Goal: Information Seeking & Learning: Learn about a topic

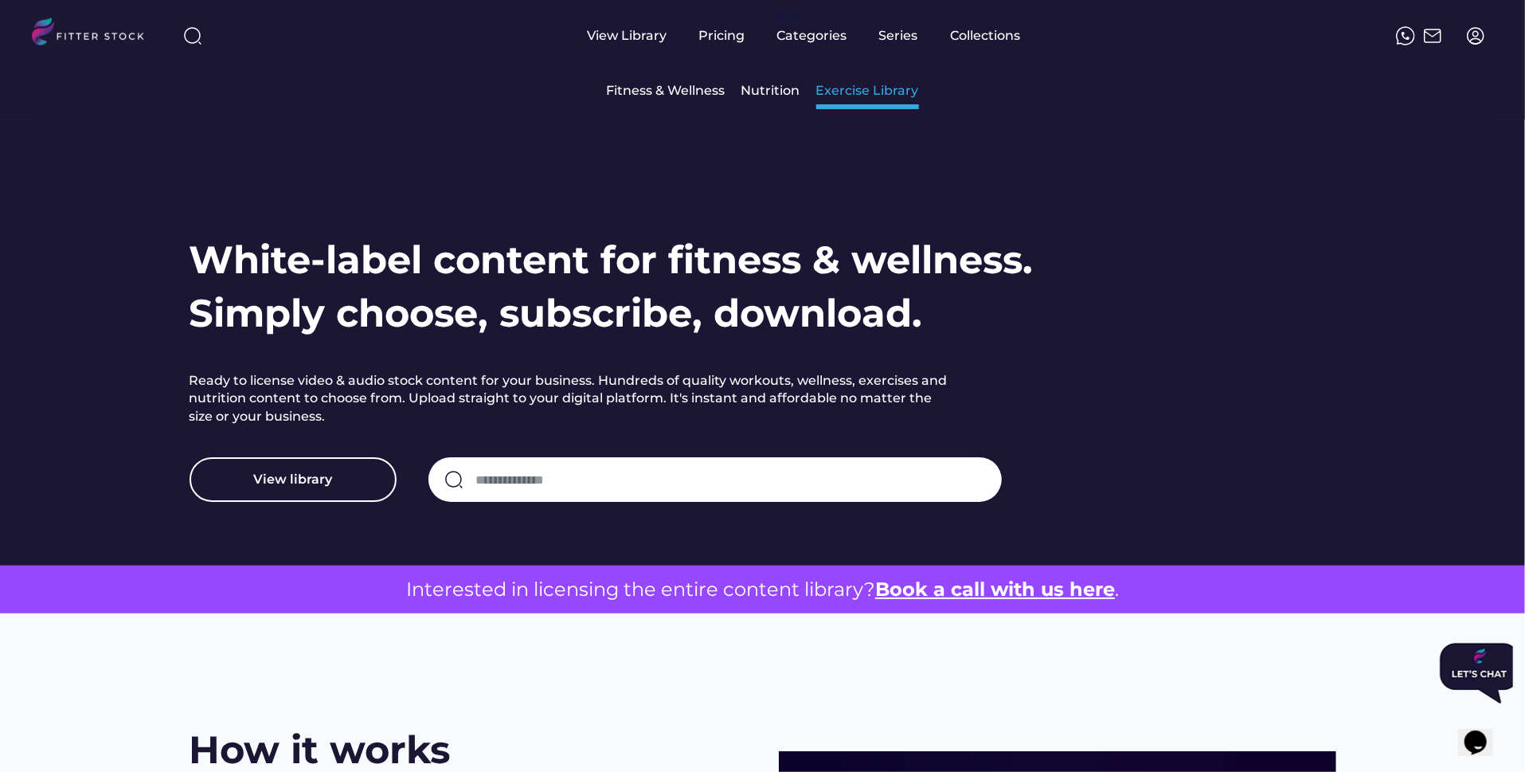
click at [842, 76] on div "Exercise Library" at bounding box center [868, 91] width 103 height 34
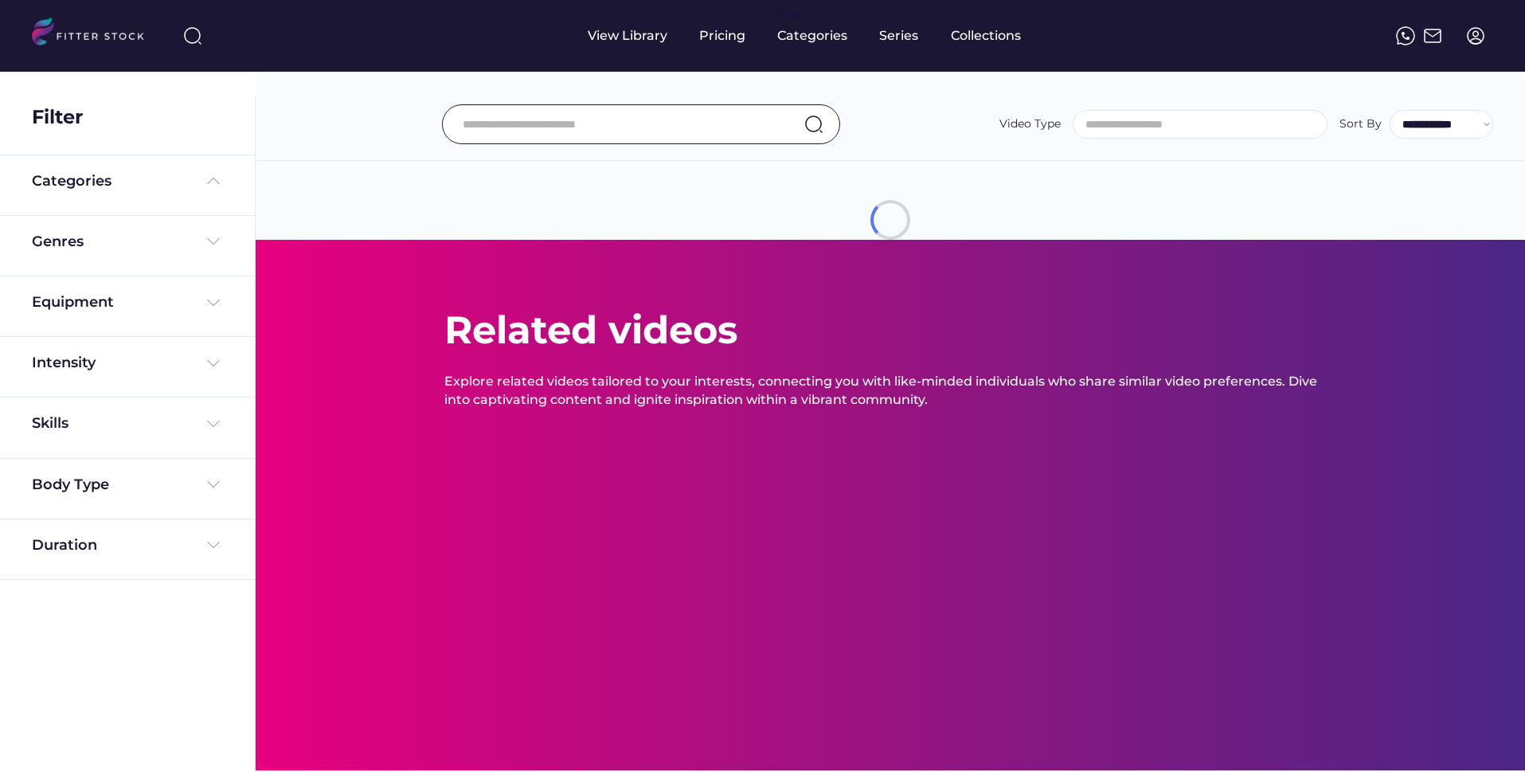
select select
select select "**********"
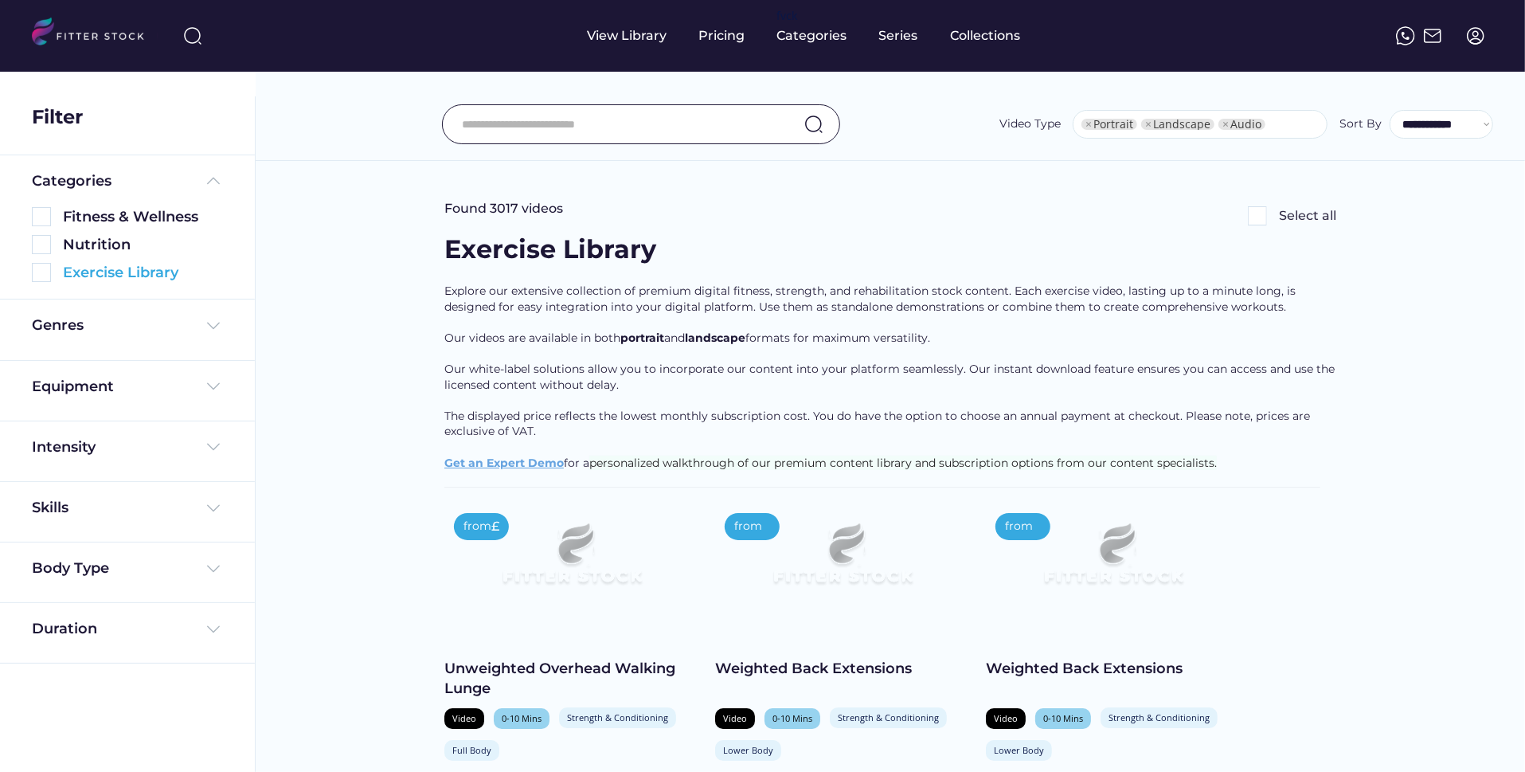
click at [46, 272] on img at bounding box center [41, 272] width 19 height 19
select select "**********"
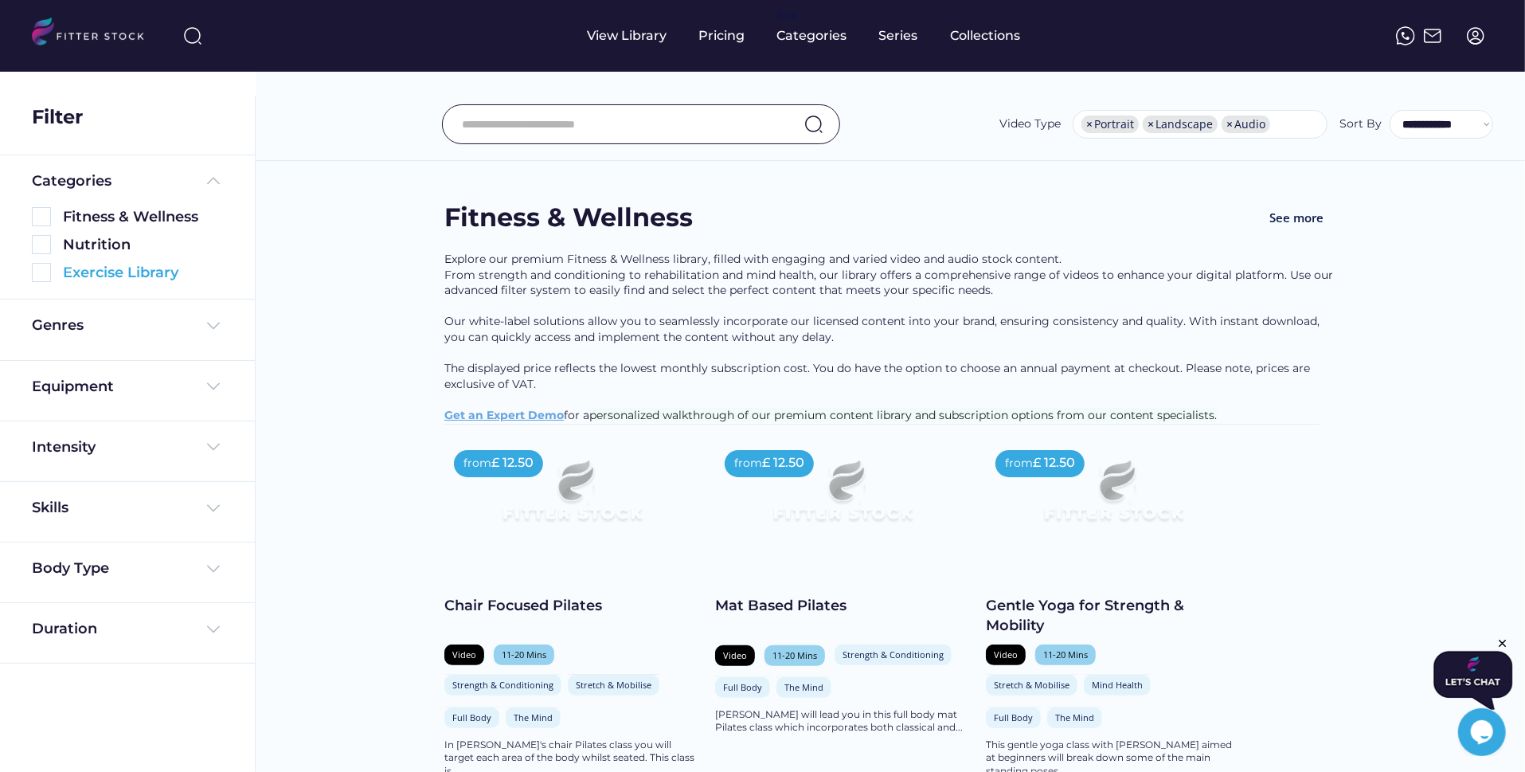
click at [41, 274] on img at bounding box center [41, 272] width 19 height 19
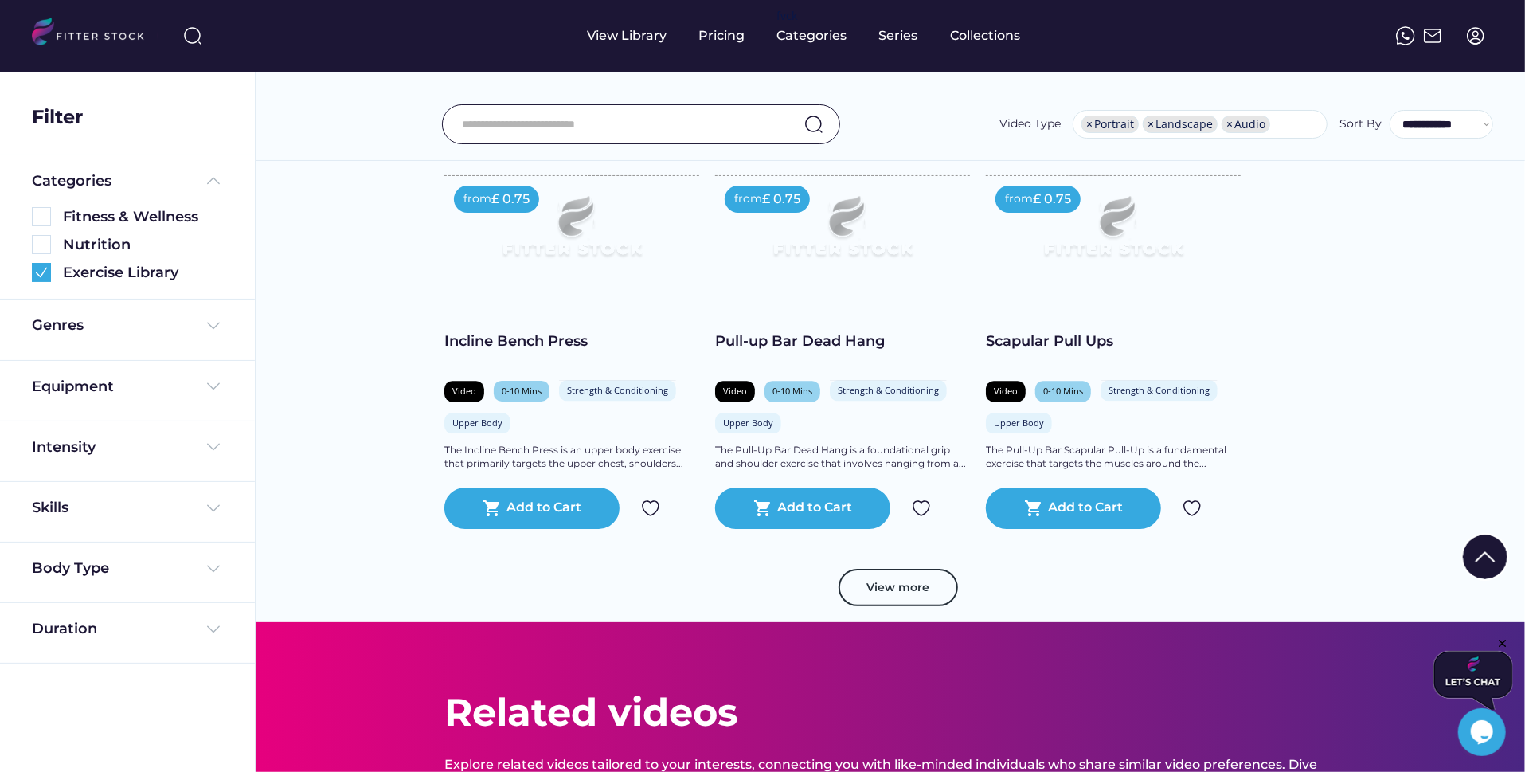
scroll to position [2719, 0]
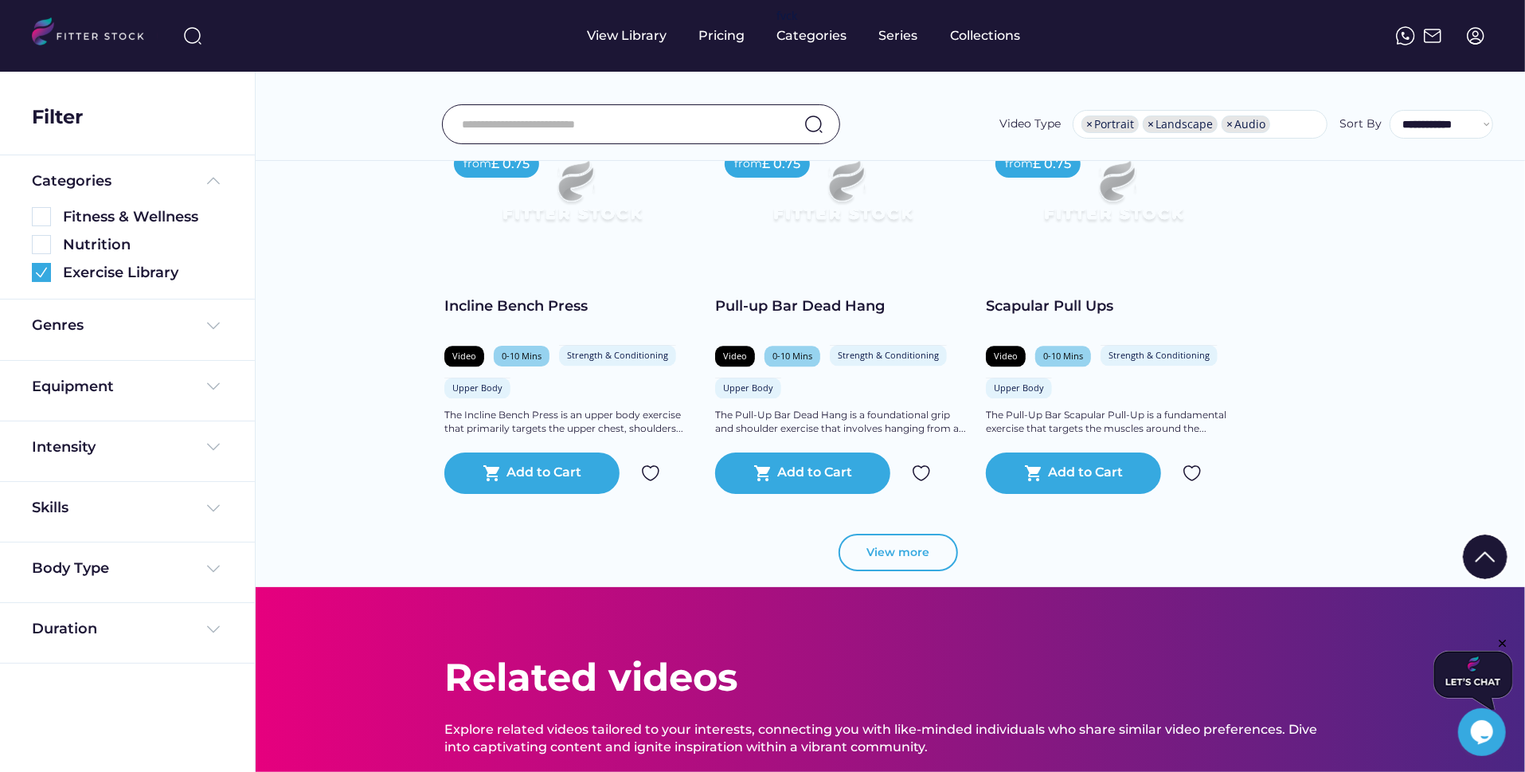
click at [922, 546] on button "View more" at bounding box center [898, 553] width 119 height 38
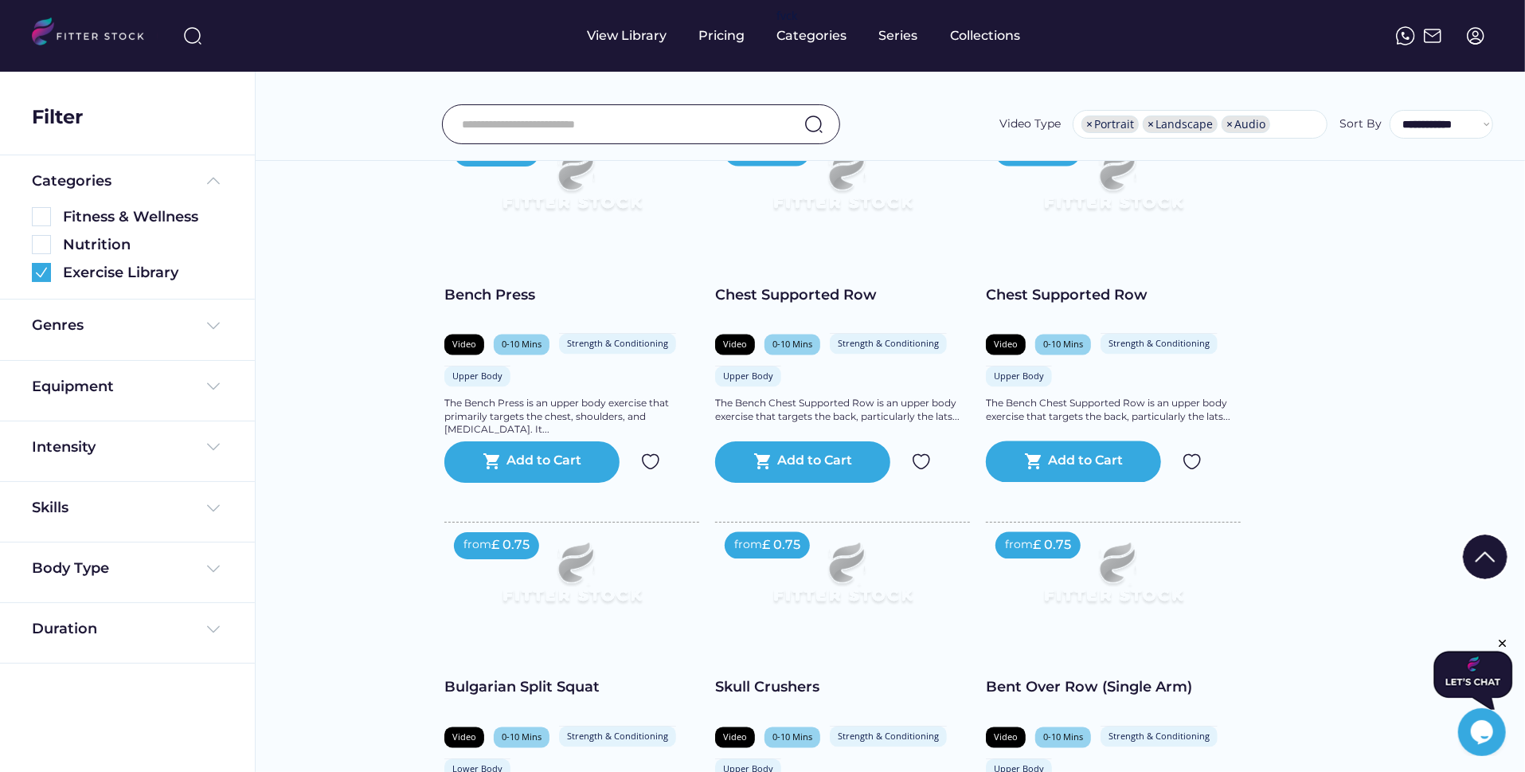
scroll to position [1964, 0]
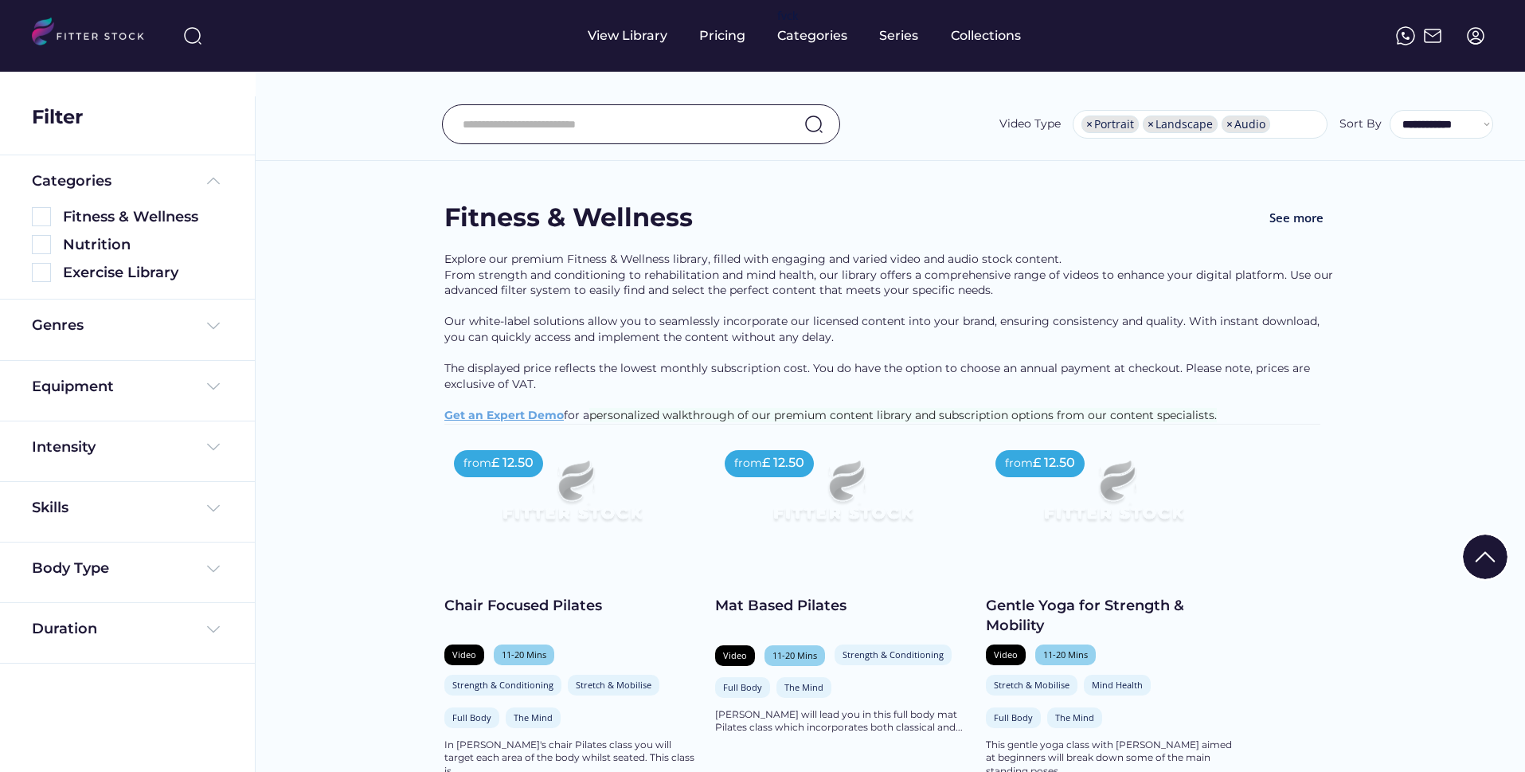
select select "**********"
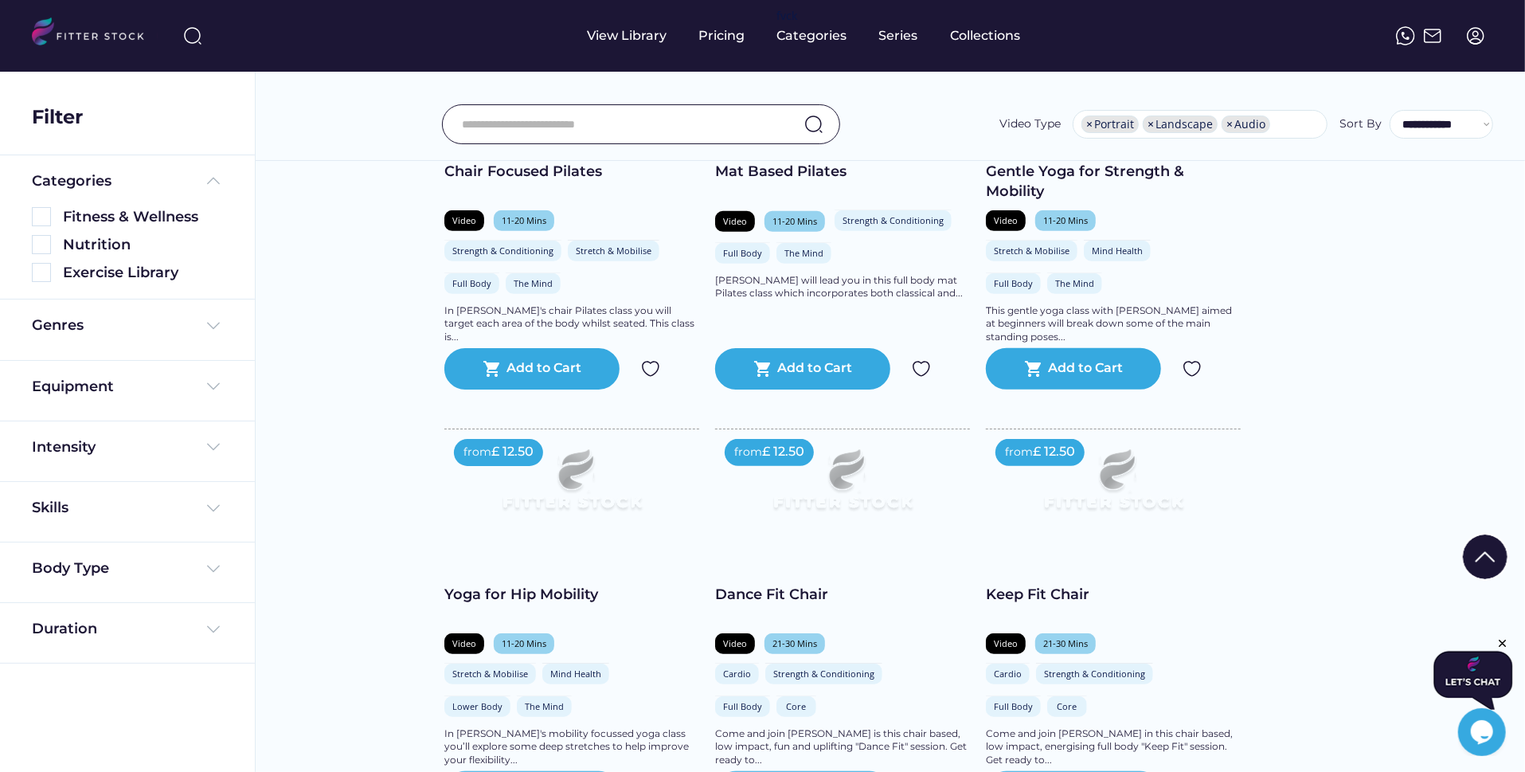
scroll to position [27, 0]
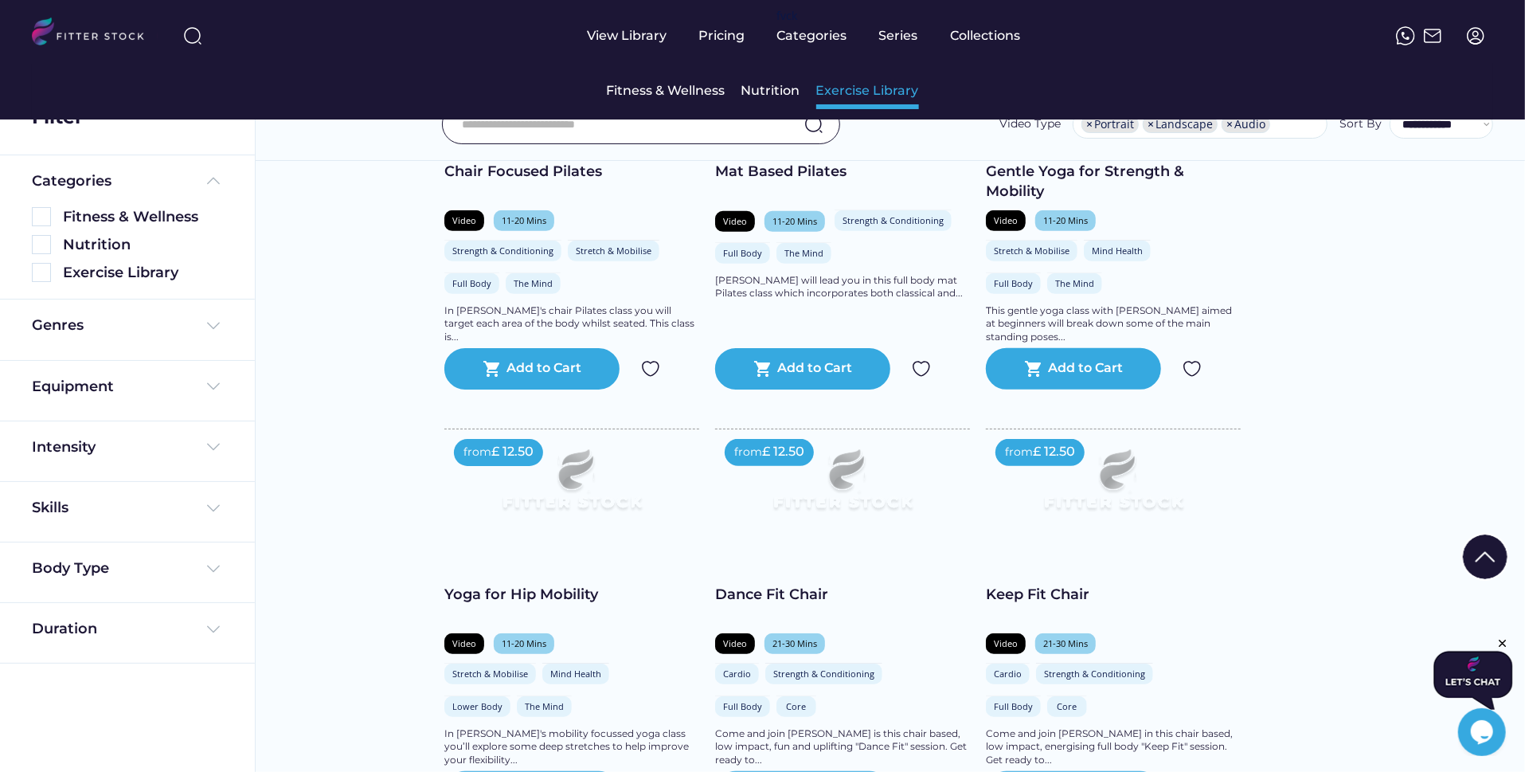
click at [834, 96] on div "Exercise Library" at bounding box center [868, 91] width 103 height 18
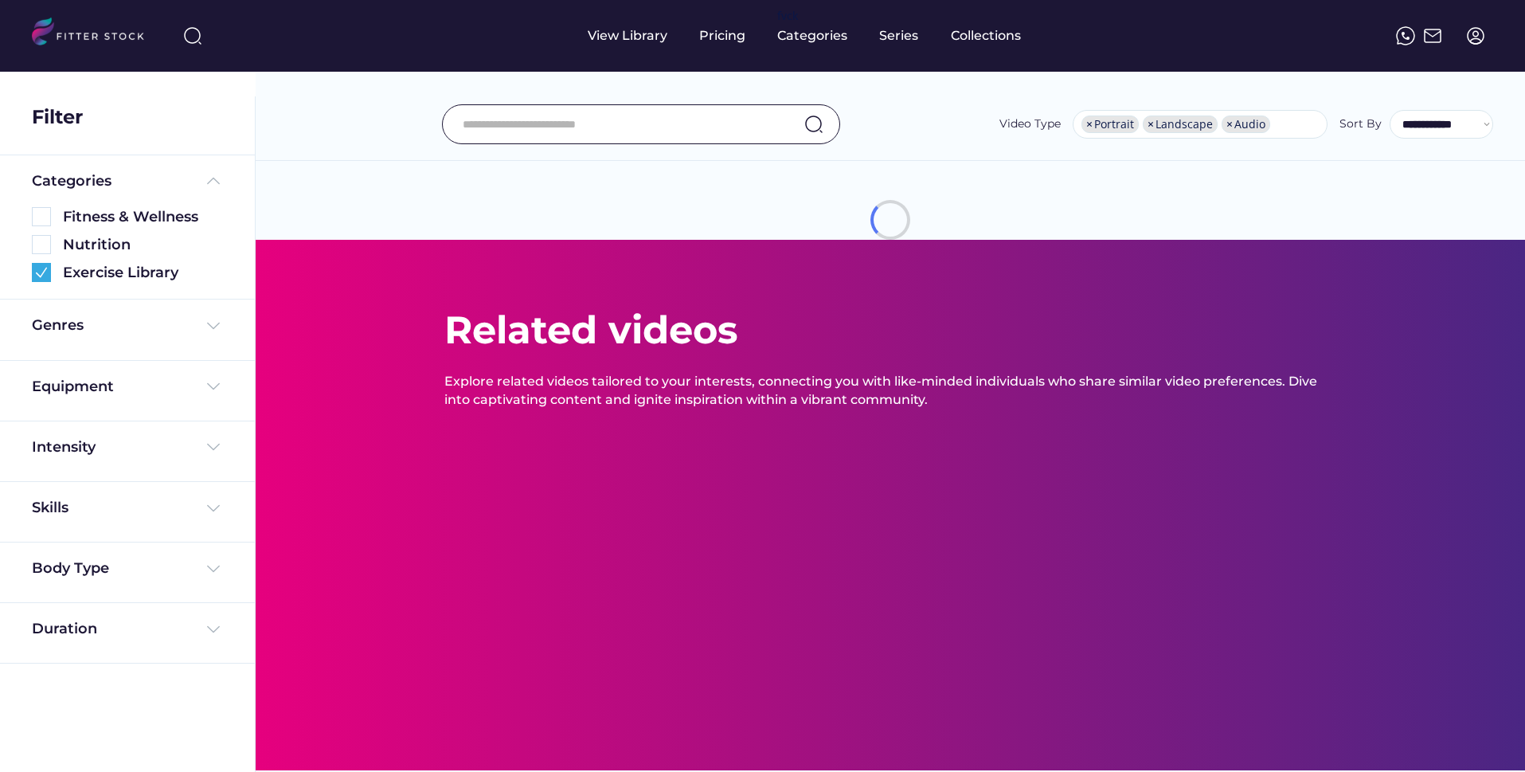
select select "**********"
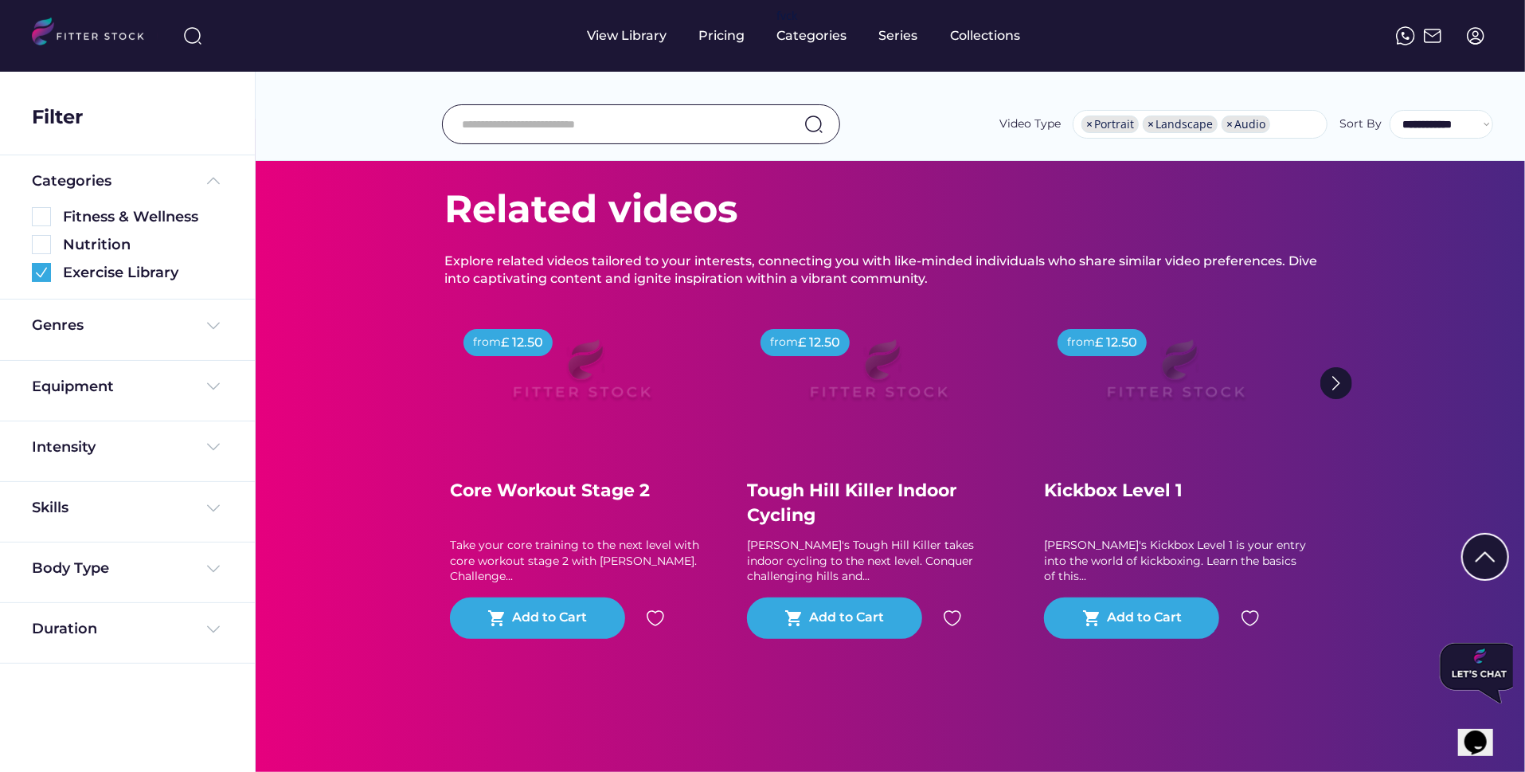
scroll to position [2760, 0]
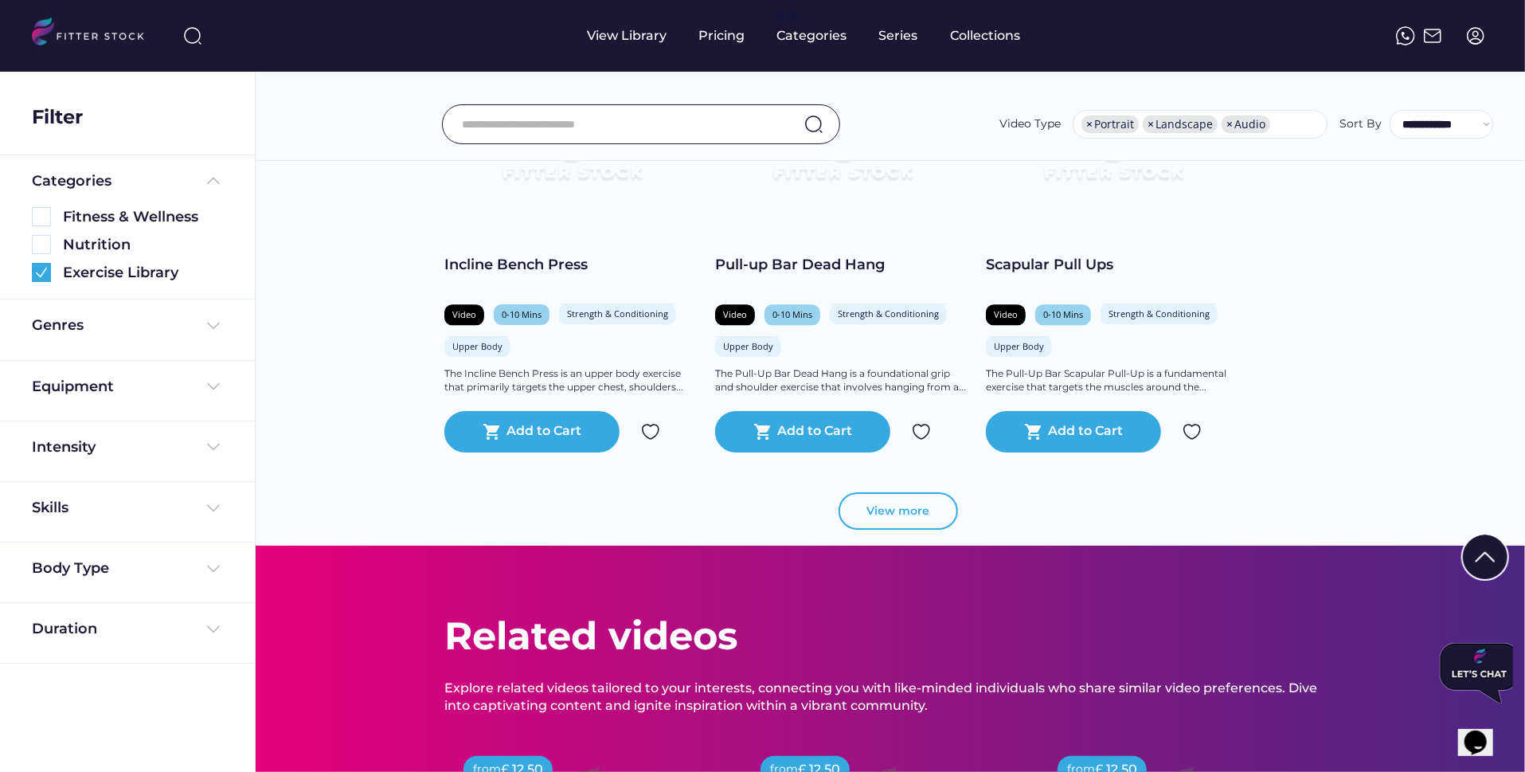
click at [913, 508] on button "View more" at bounding box center [898, 511] width 119 height 38
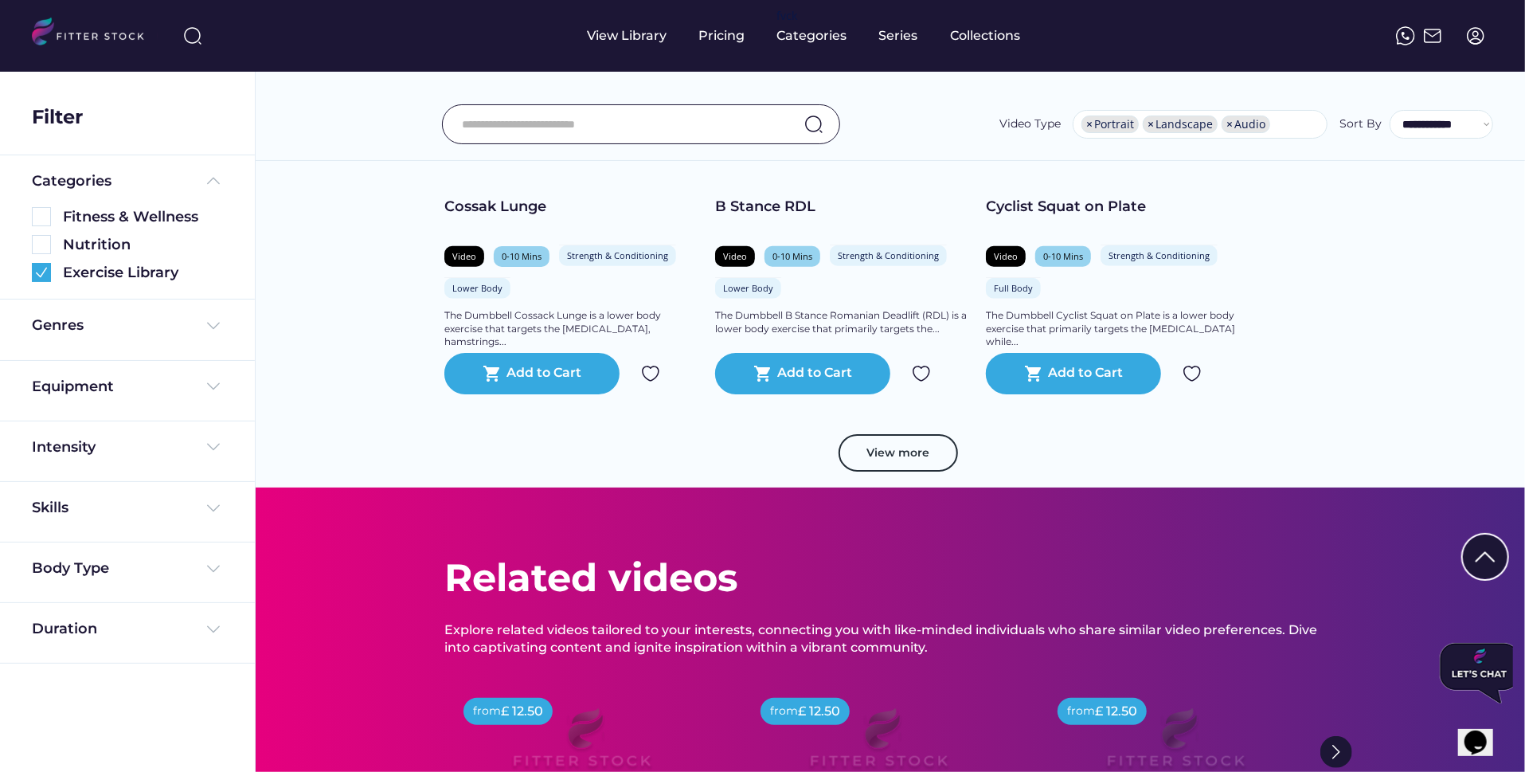
scroll to position [5592, 0]
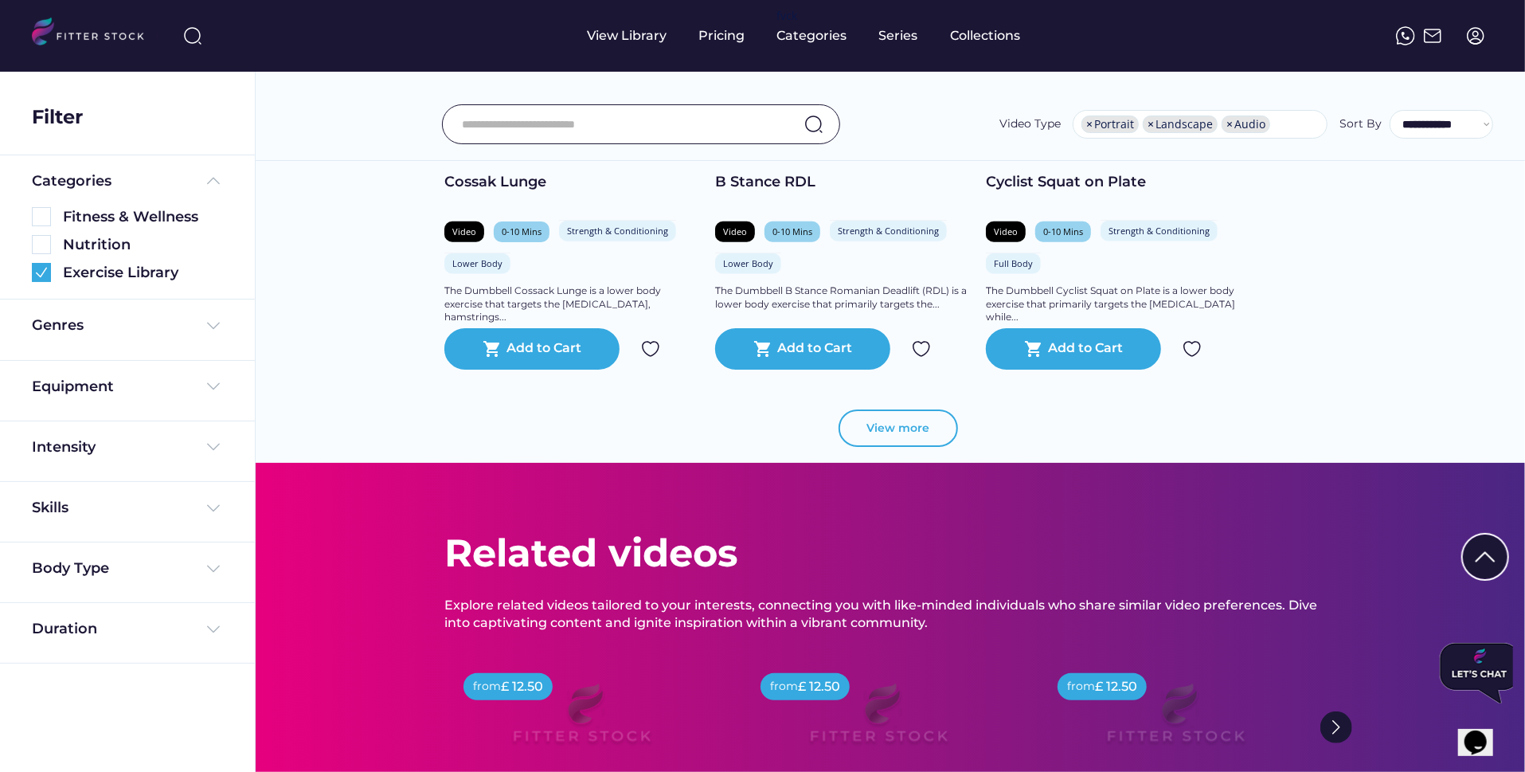
click at [927, 419] on button "View more" at bounding box center [898, 428] width 119 height 38
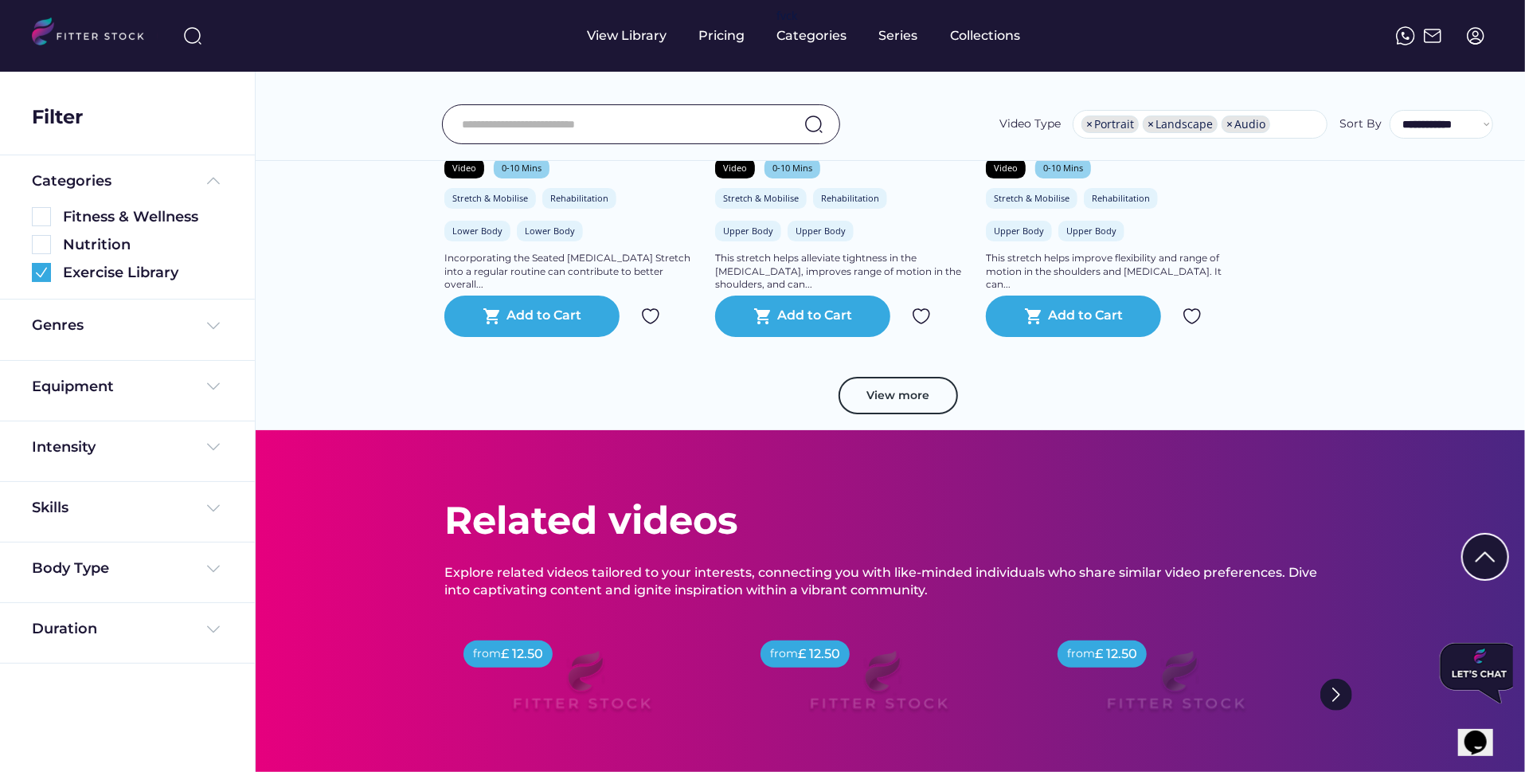
scroll to position [8511, 0]
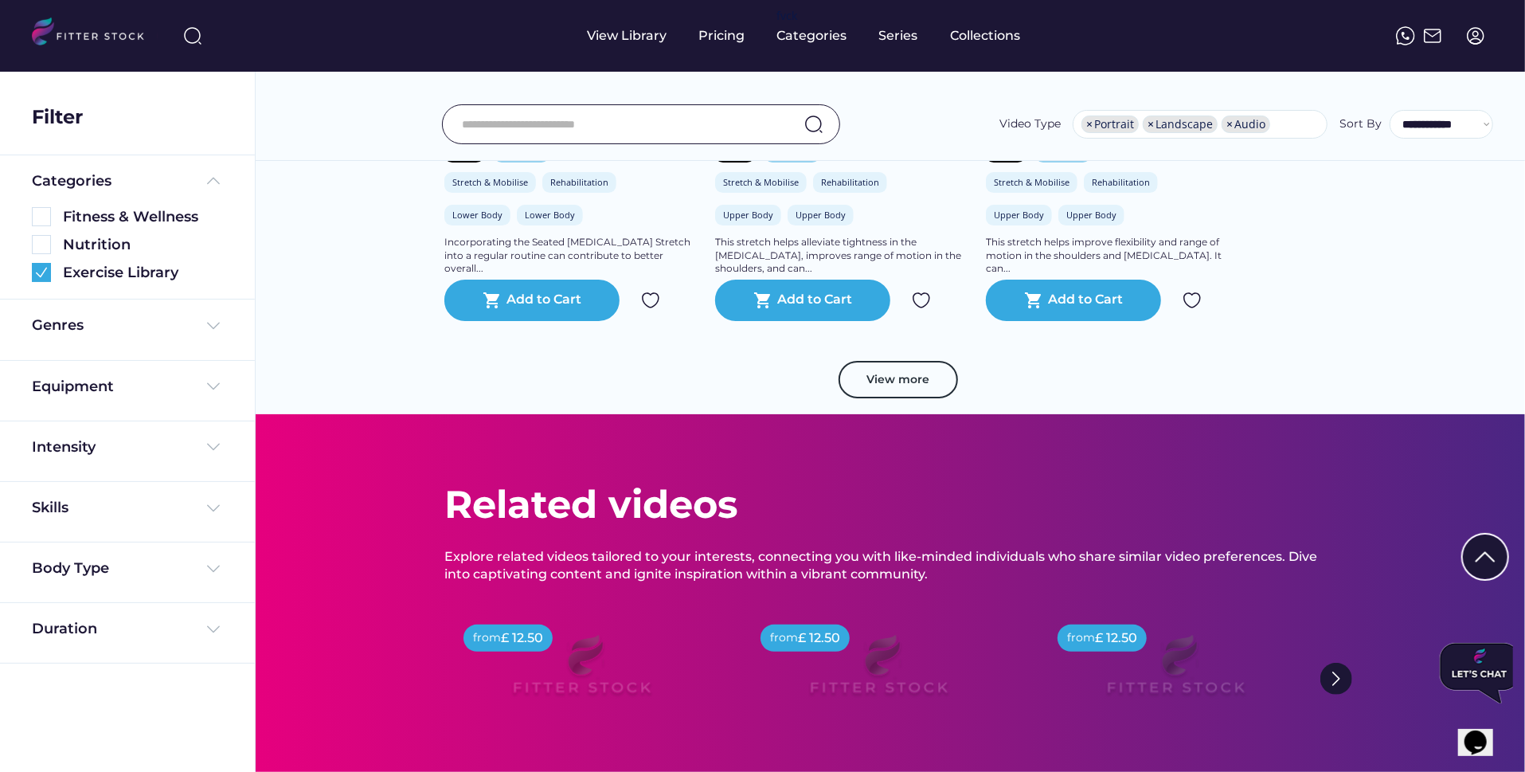
click at [882, 382] on button "View more" at bounding box center [898, 380] width 119 height 38
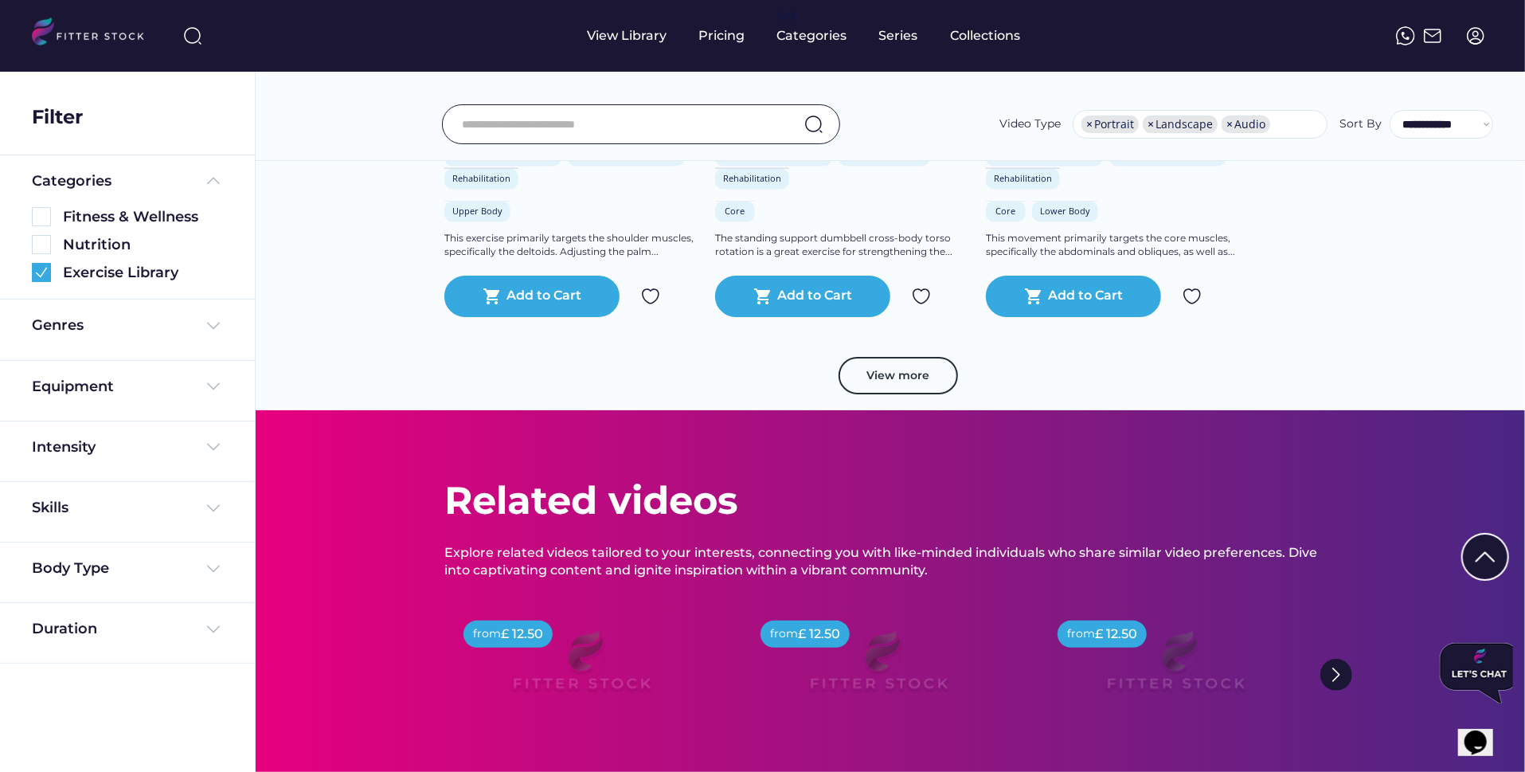
scroll to position [11523, 0]
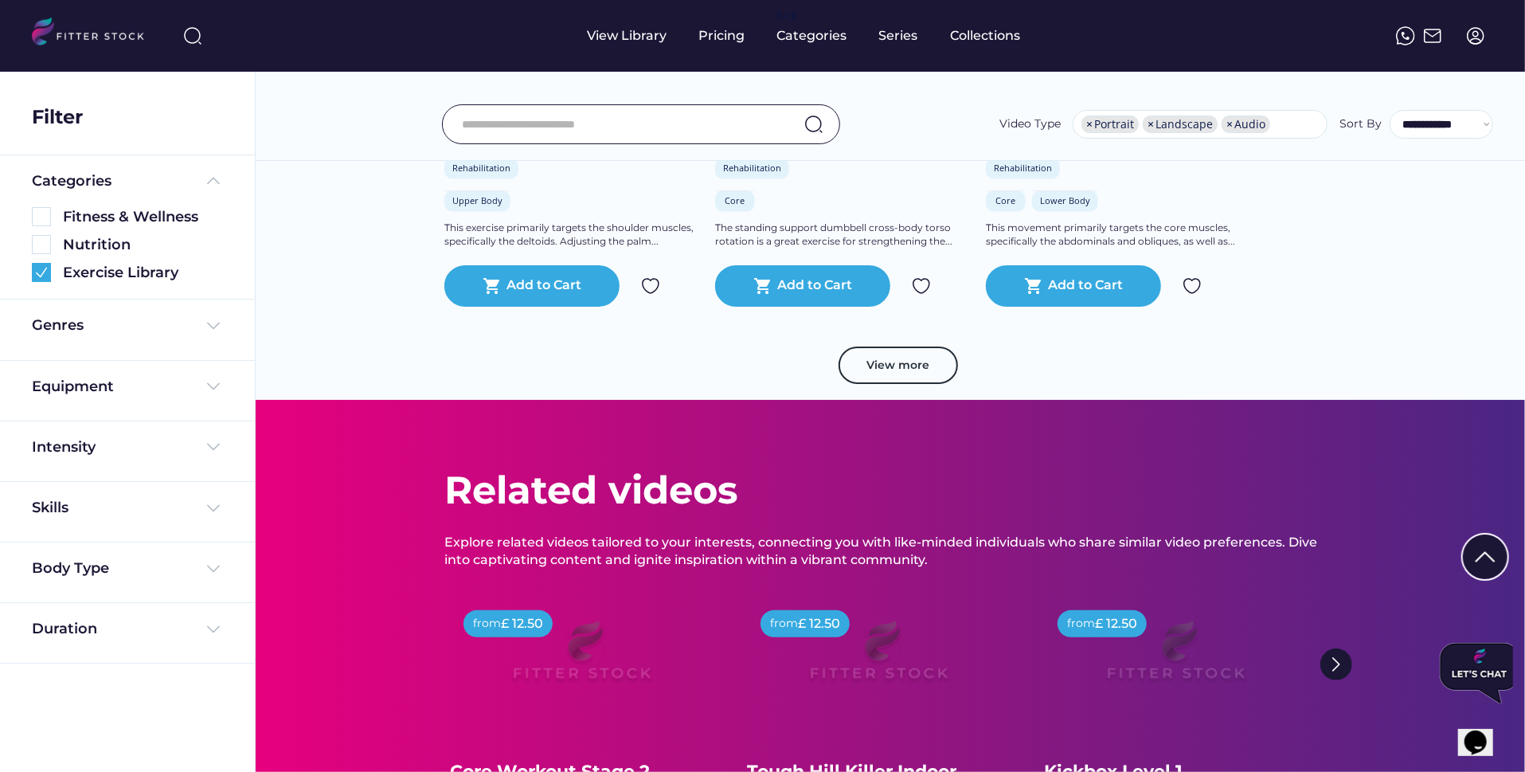
click at [877, 388] on div "View more" at bounding box center [890, 374] width 892 height 54
click at [881, 361] on button "View more" at bounding box center [898, 366] width 119 height 38
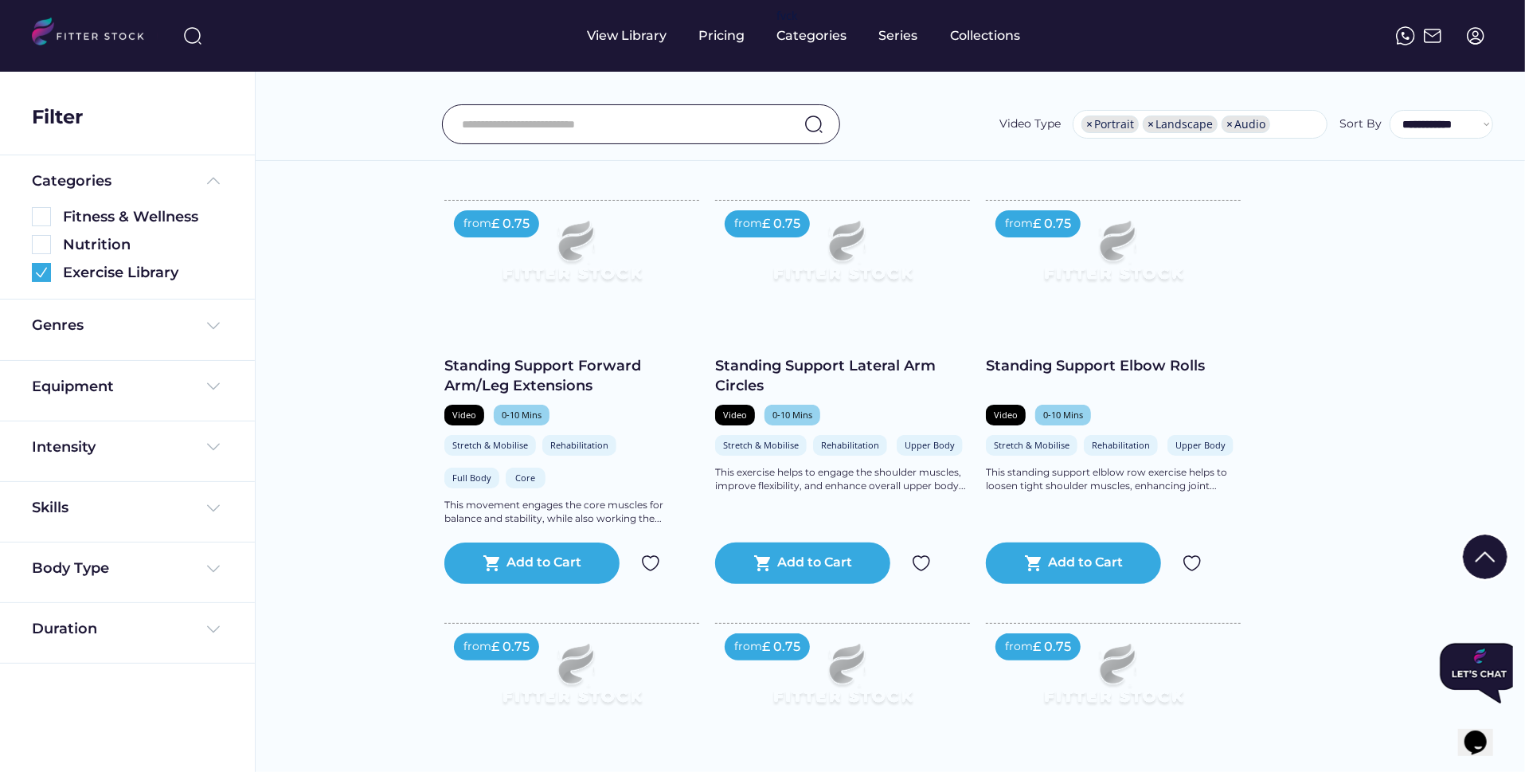
scroll to position [14292, 0]
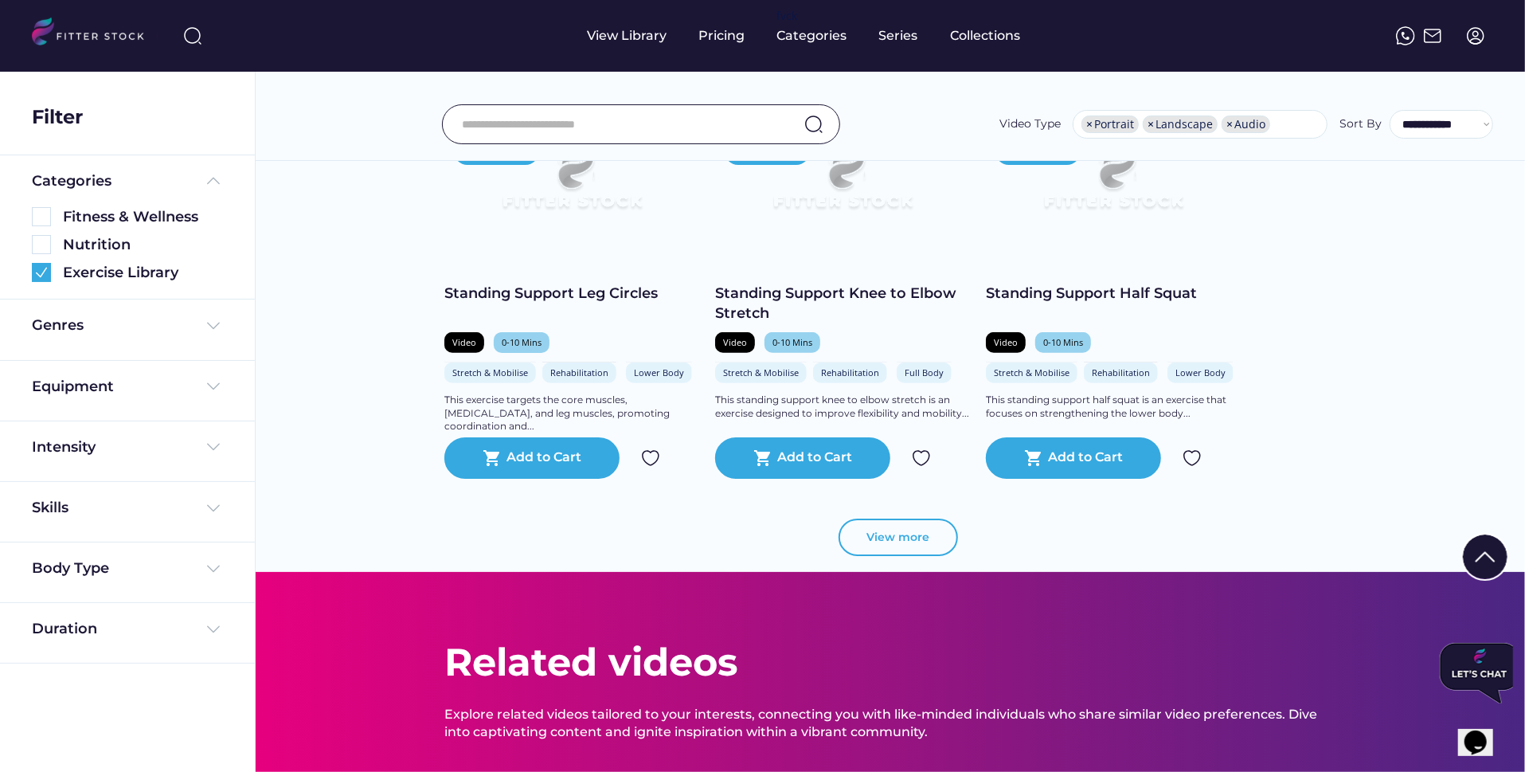
click at [885, 519] on button "View more" at bounding box center [898, 538] width 119 height 38
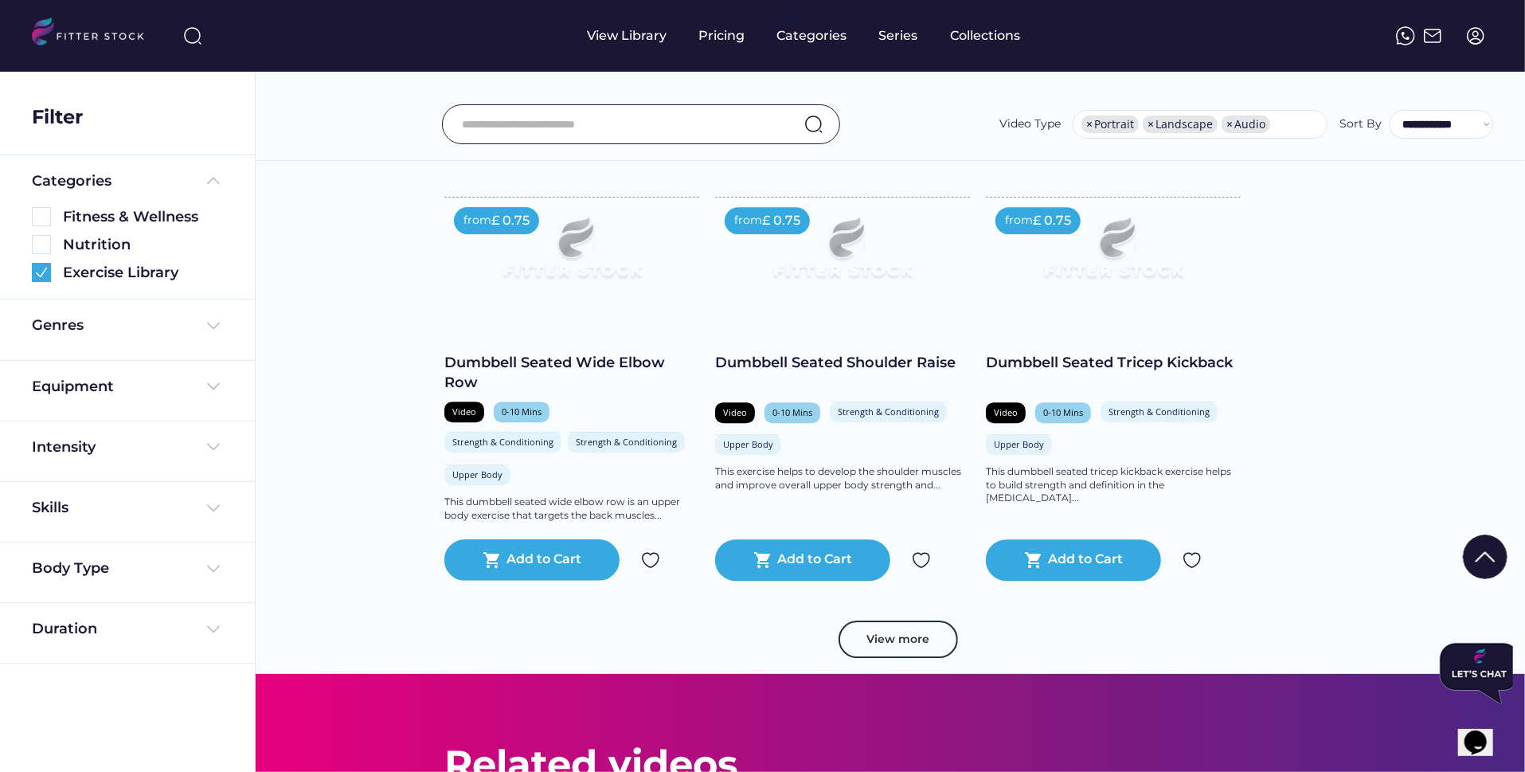
scroll to position [17124, 0]
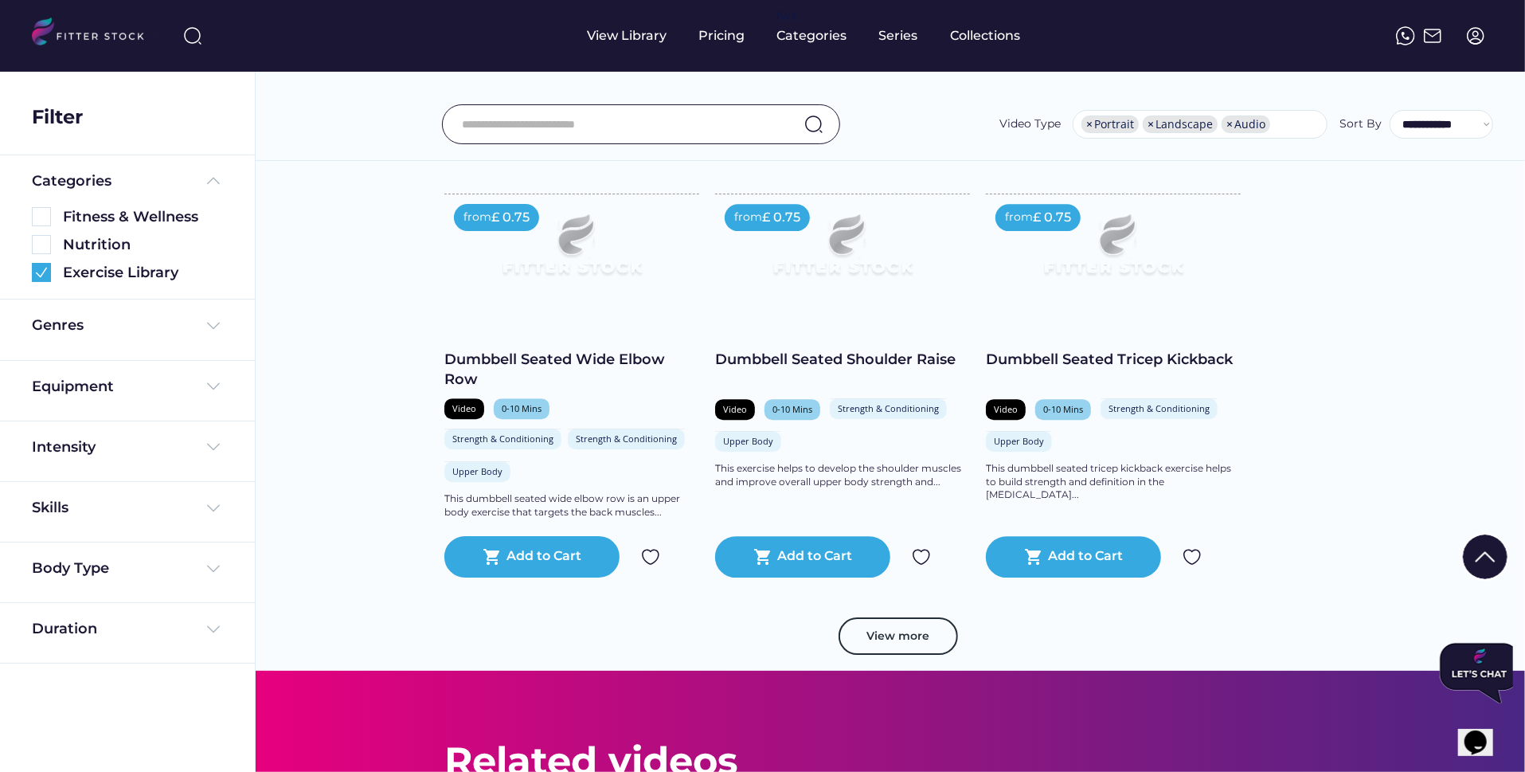
click at [895, 637] on button "View more" at bounding box center [898, 636] width 119 height 38
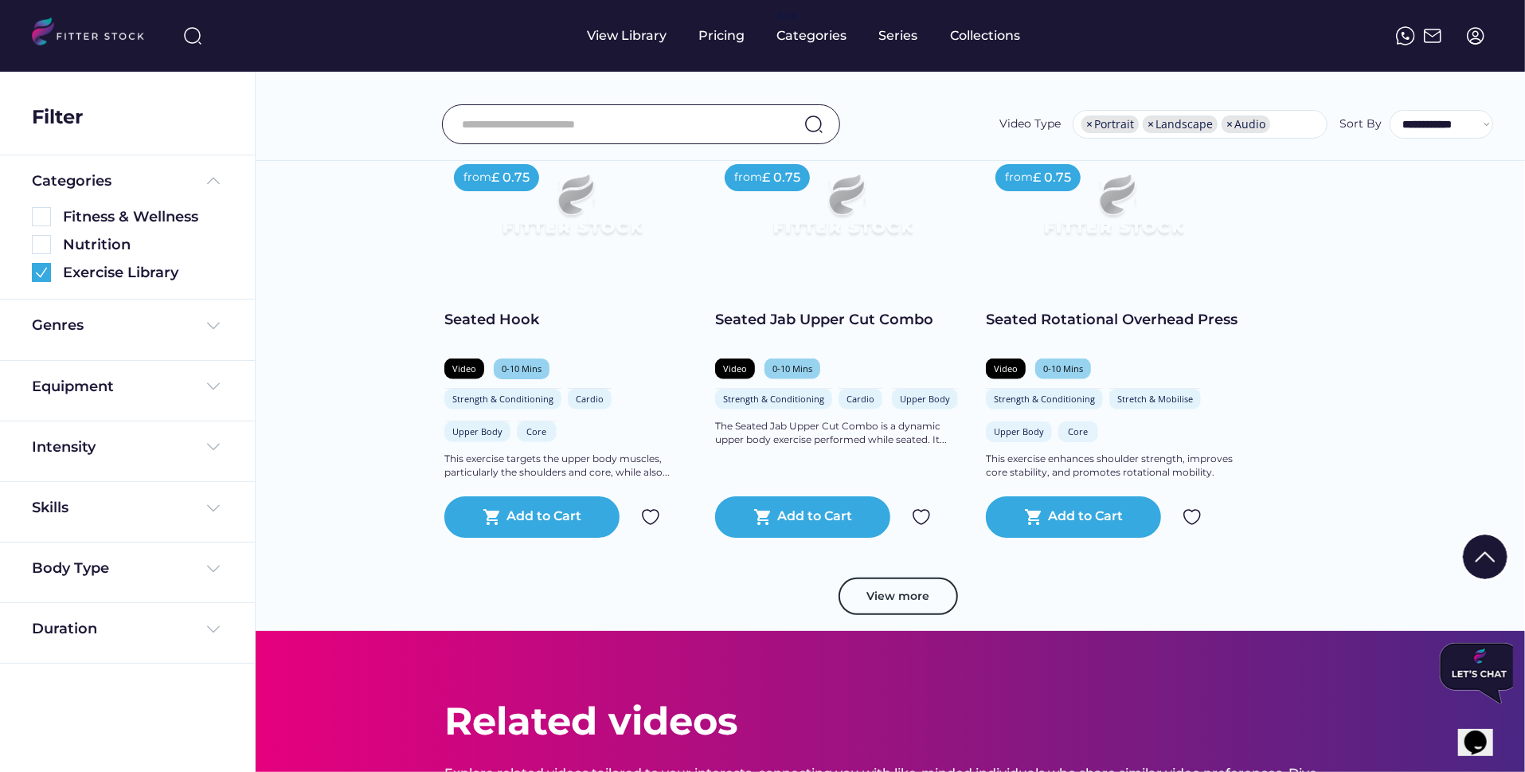
scroll to position [20162, 0]
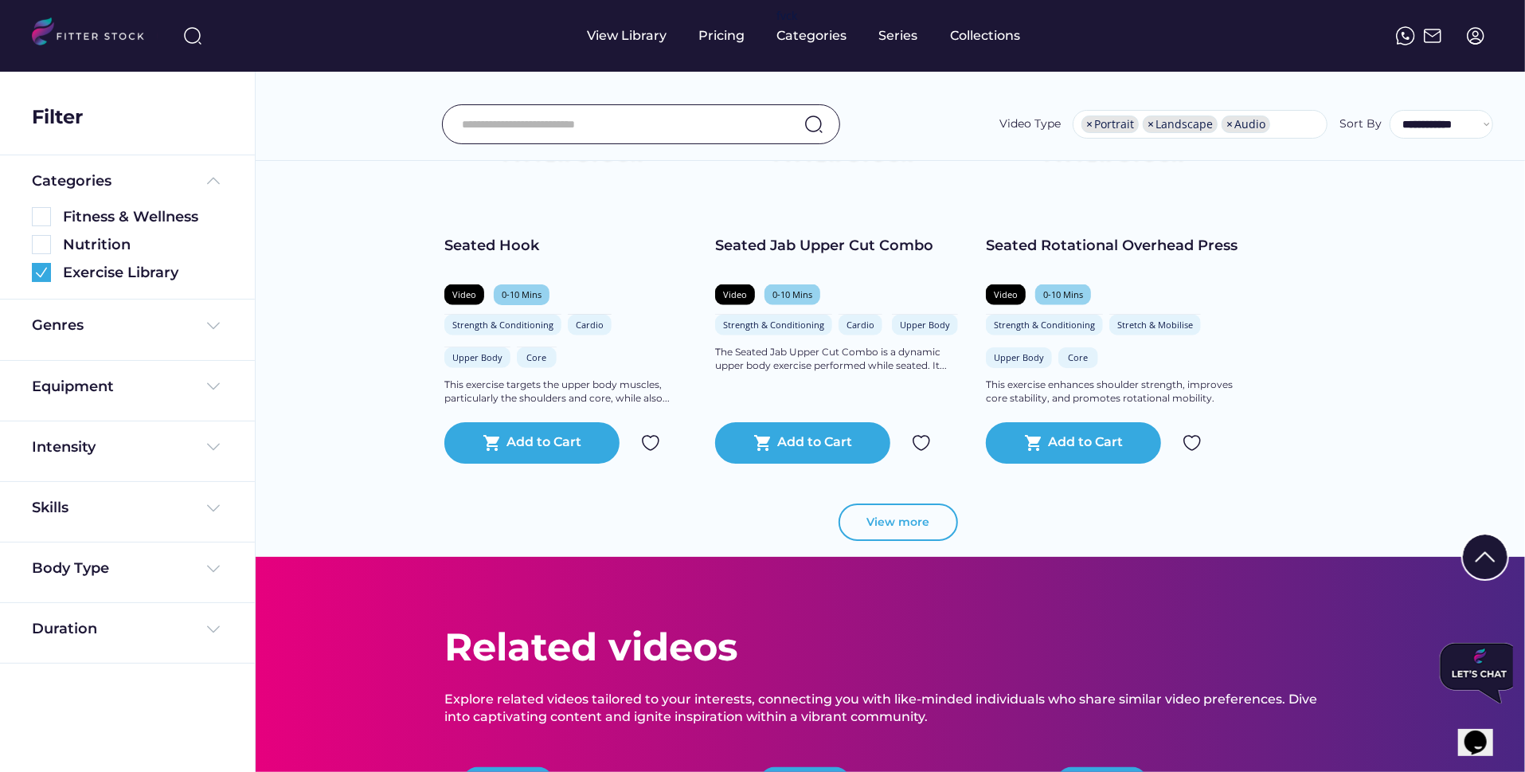
click at [925, 504] on button "View more" at bounding box center [898, 522] width 119 height 38
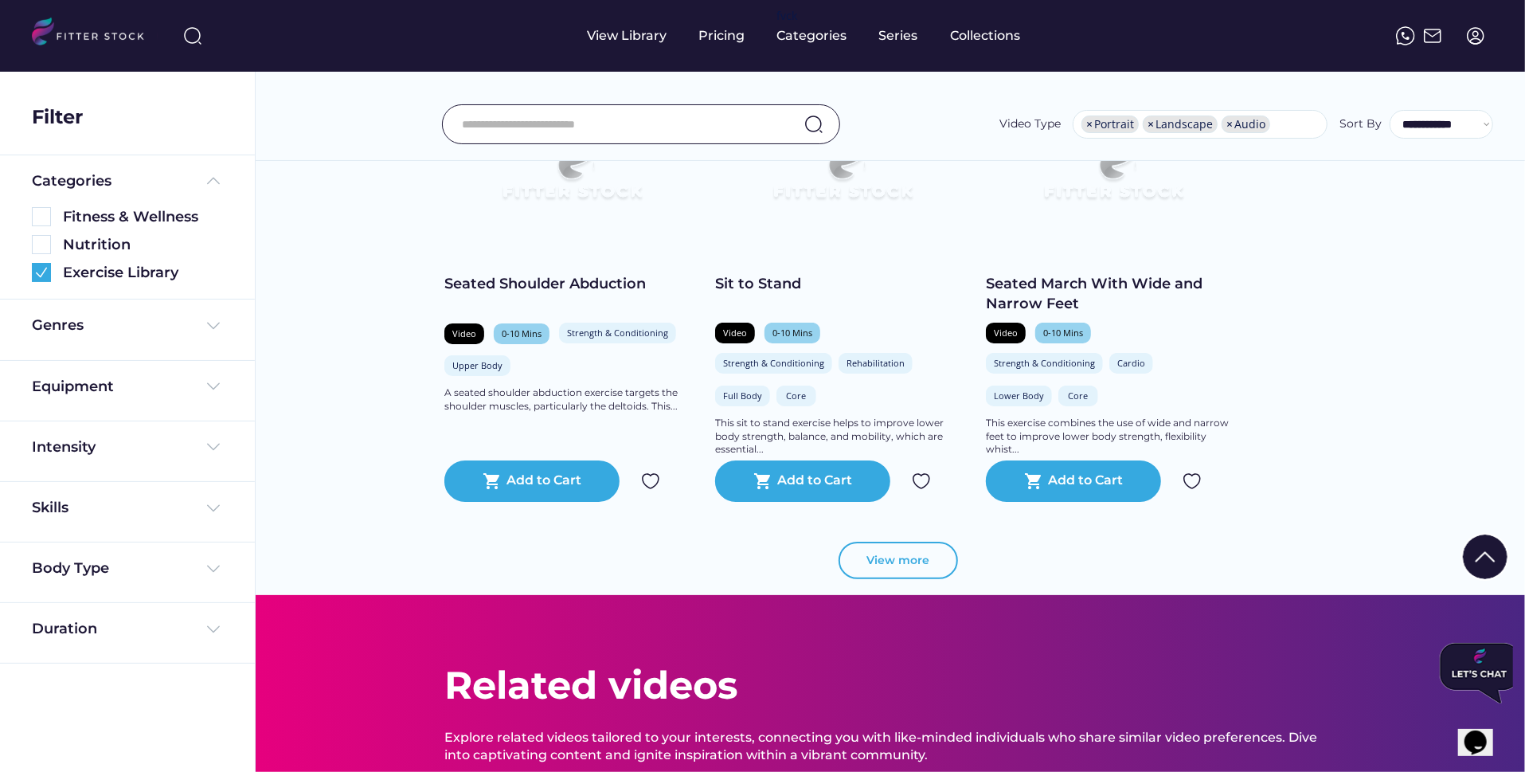
scroll to position [23058, 0]
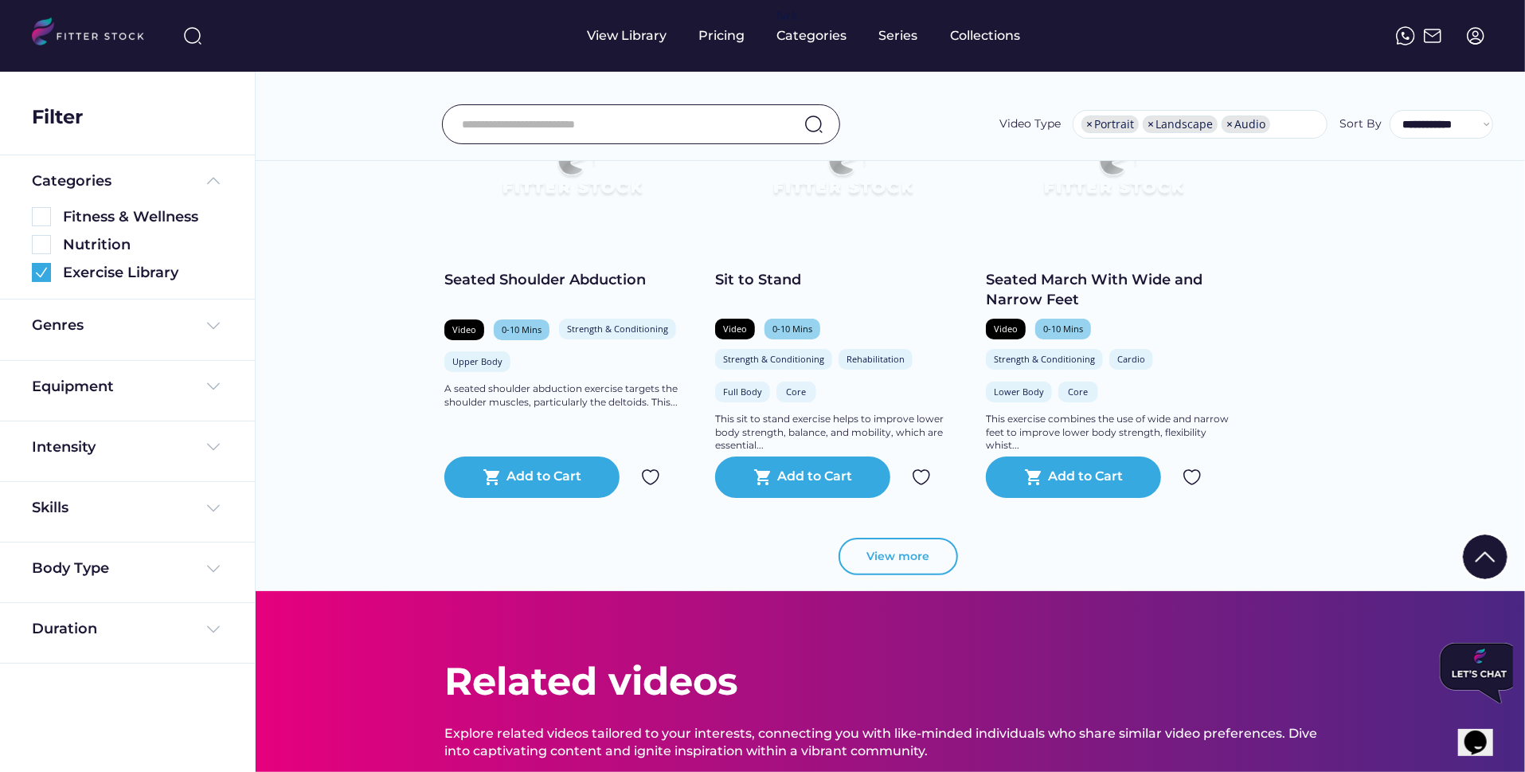
click at [881, 540] on button "View more" at bounding box center [898, 557] width 119 height 38
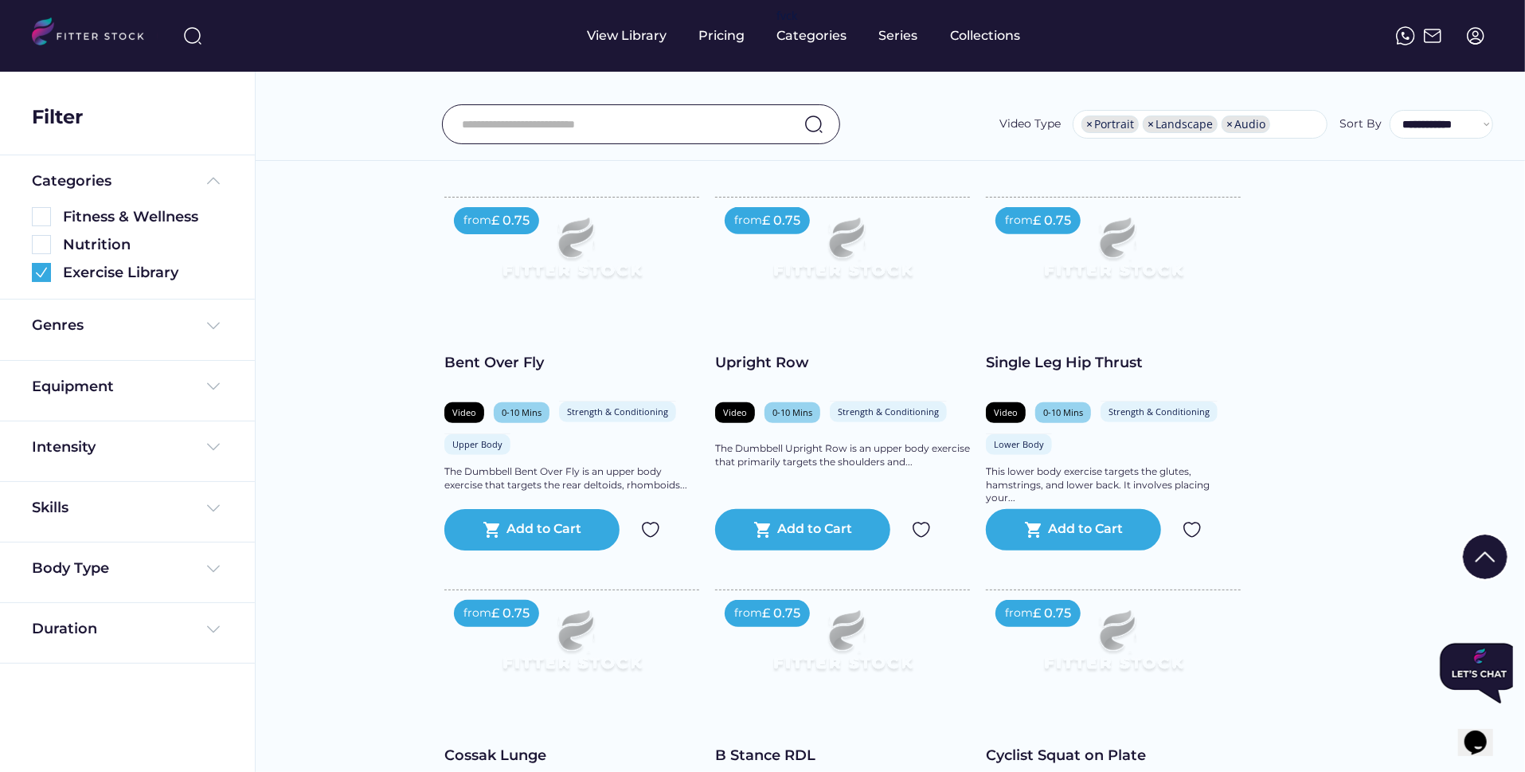
scroll to position [5014, 0]
